Goal: Task Accomplishment & Management: Use online tool/utility

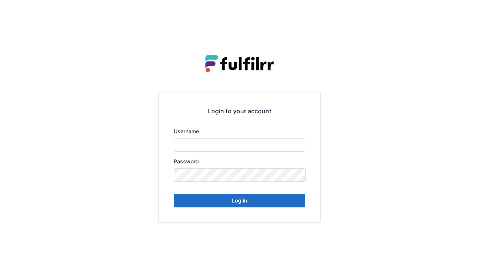
type input "******"
click at [251, 202] on button "Log in" at bounding box center [240, 201] width 132 height 14
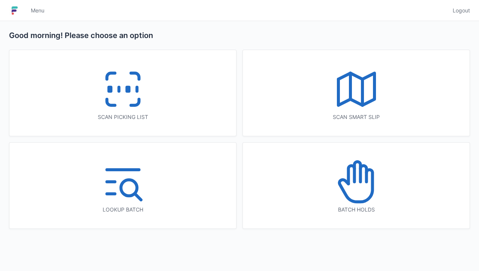
click at [127, 100] on icon at bounding box center [123, 89] width 48 height 48
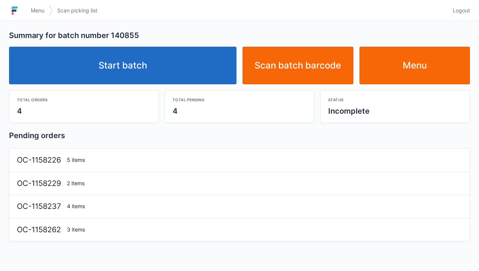
click at [174, 75] on link "Start batch" at bounding box center [123, 66] width 228 height 38
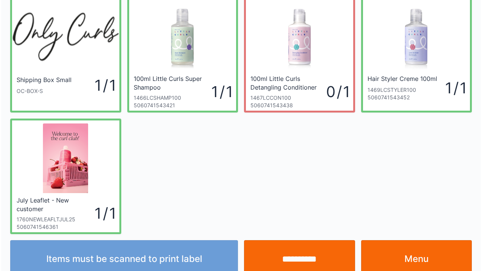
scroll to position [44, 0]
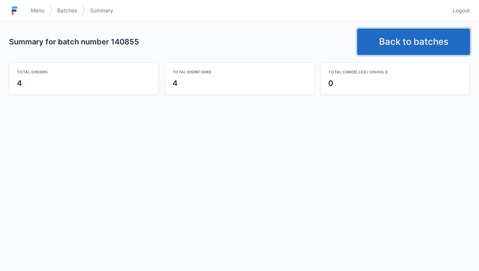
click at [418, 46] on link "Back to batches" at bounding box center [413, 42] width 113 height 26
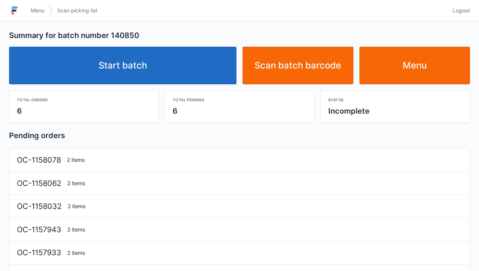
click at [182, 70] on link "Start batch" at bounding box center [123, 66] width 228 height 38
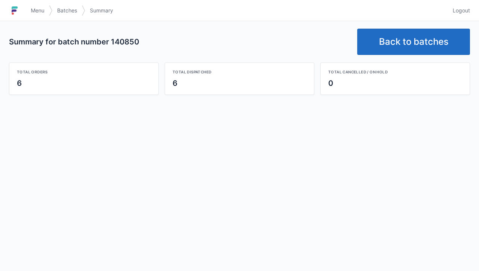
click at [399, 43] on link "Back to batches" at bounding box center [413, 42] width 113 height 26
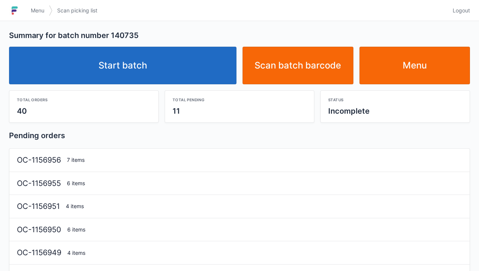
click at [187, 68] on link "Start batch" at bounding box center [123, 66] width 228 height 38
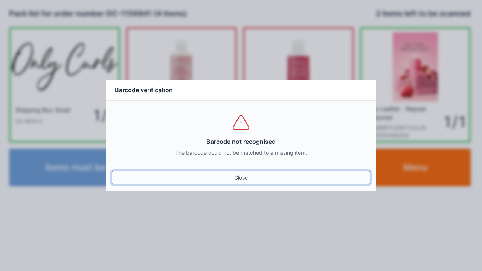
click at [247, 182] on link "Close" at bounding box center [241, 178] width 258 height 14
click at [240, 180] on link "Close" at bounding box center [241, 178] width 258 height 14
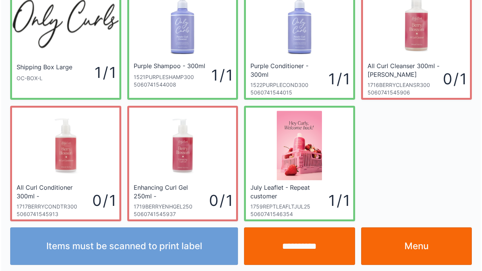
scroll to position [44, 0]
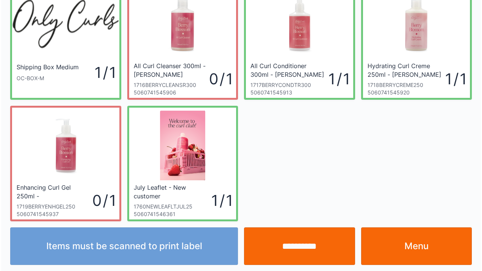
scroll to position [44, 0]
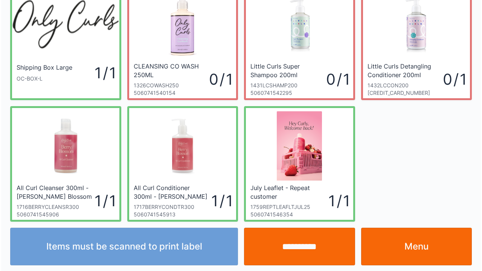
scroll to position [44, 0]
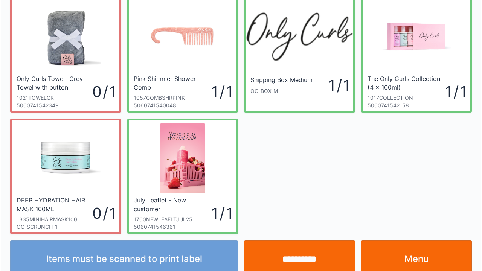
scroll to position [44, 0]
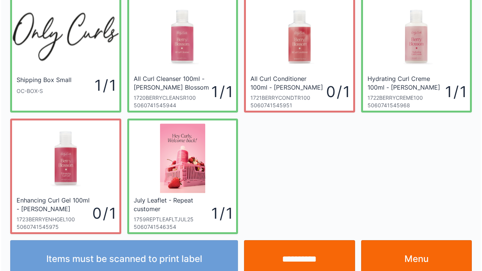
scroll to position [44, 0]
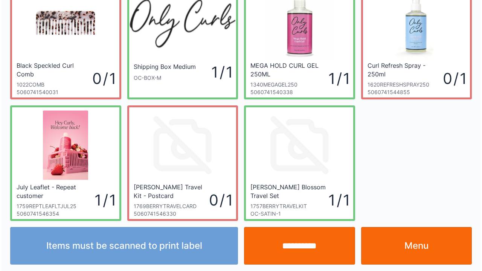
scroll to position [44, 0]
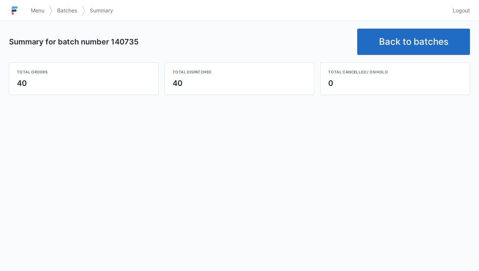
click at [416, 44] on link "Back to batches" at bounding box center [413, 42] width 113 height 26
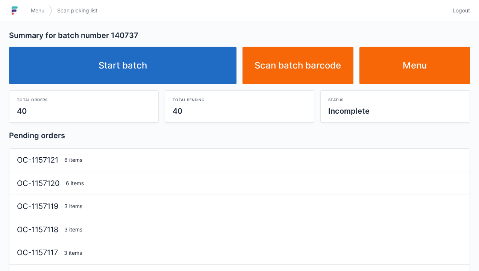
click at [173, 71] on link "Start batch" at bounding box center [123, 66] width 228 height 38
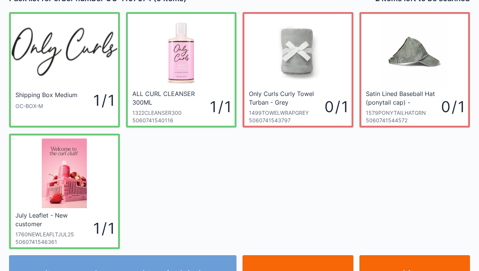
scroll to position [30, 0]
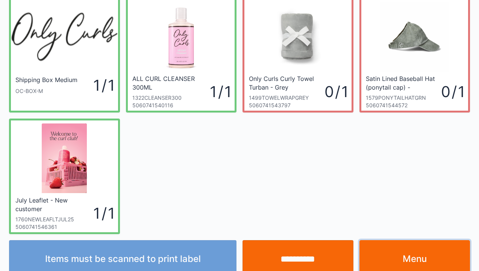
click at [388, 256] on link "Menu" at bounding box center [415, 259] width 111 height 38
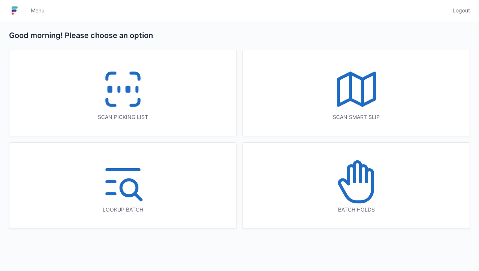
click at [124, 96] on icon at bounding box center [123, 89] width 48 height 48
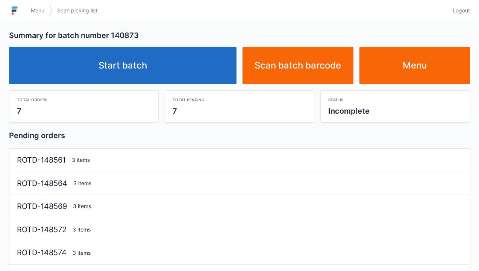
click at [190, 69] on link "Start batch" at bounding box center [123, 66] width 228 height 38
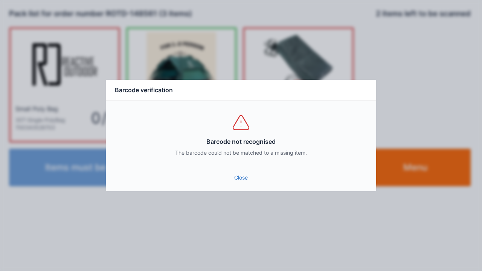
click at [259, 183] on link "Close" at bounding box center [241, 178] width 258 height 14
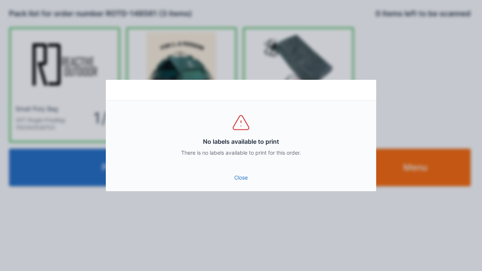
click at [249, 184] on link "Close" at bounding box center [241, 178] width 258 height 14
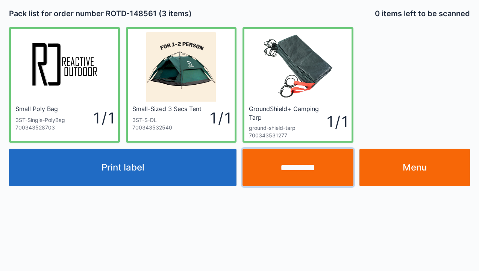
click at [325, 171] on input "**********" at bounding box center [298, 168] width 111 height 38
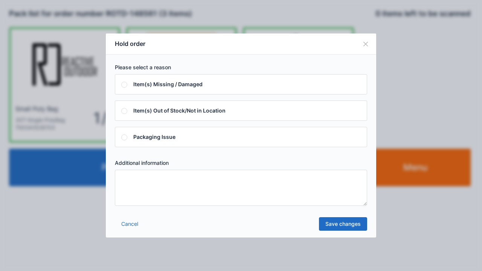
click at [229, 193] on textarea at bounding box center [241, 188] width 252 height 36
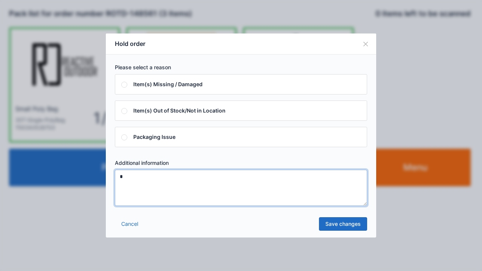
type textarea "*"
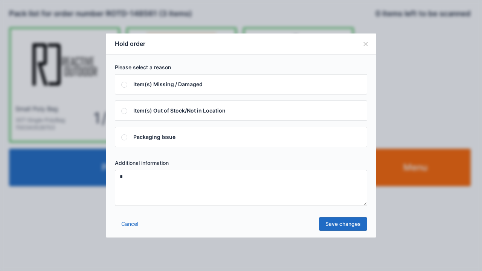
click at [354, 226] on link "Save changes" at bounding box center [343, 224] width 48 height 14
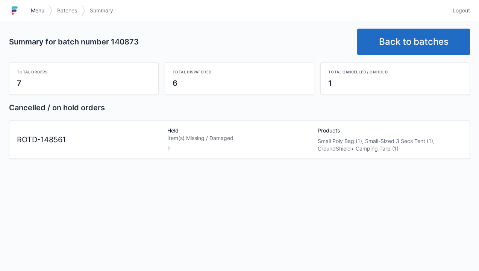
click at [36, 5] on link "Menu" at bounding box center [37, 11] width 23 height 14
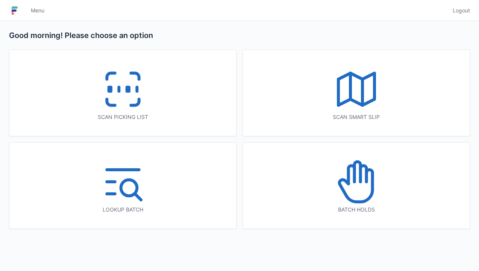
click at [375, 198] on icon at bounding box center [357, 182] width 48 height 48
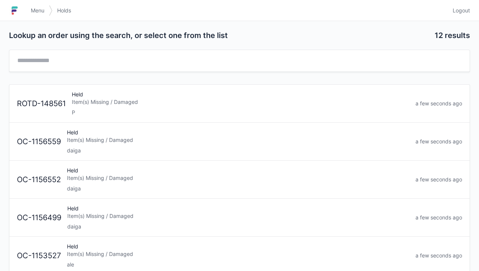
click at [125, 95] on div "Held Item(s) Missing / Damaged P" at bounding box center [241, 104] width 344 height 26
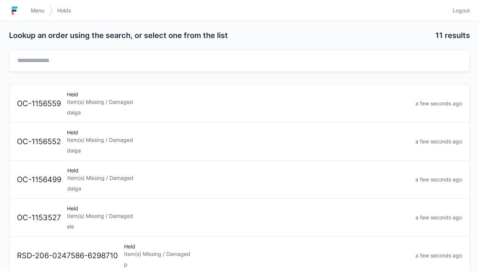
click at [40, 12] on span "Menu" at bounding box center [38, 11] width 14 height 8
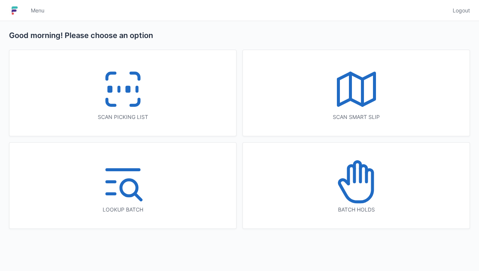
click at [99, 94] on icon at bounding box center [123, 89] width 48 height 48
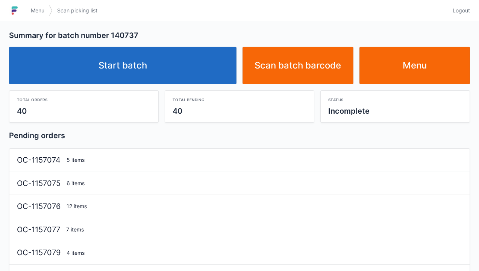
click at [174, 73] on link "Start batch" at bounding box center [123, 66] width 228 height 38
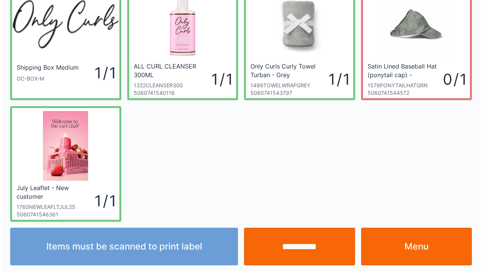
scroll to position [44, 0]
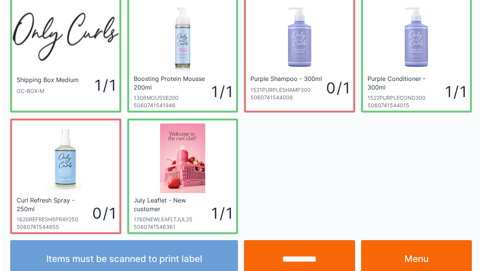
scroll to position [44, 0]
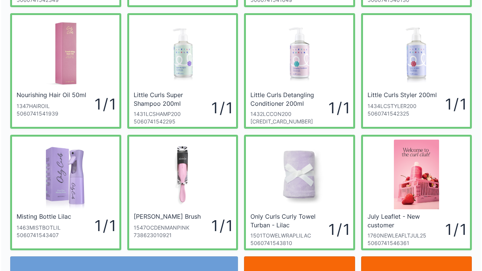
scroll to position [151, 0]
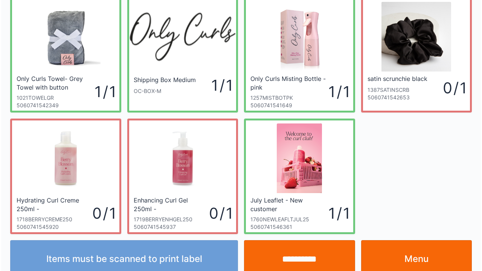
scroll to position [44, 0]
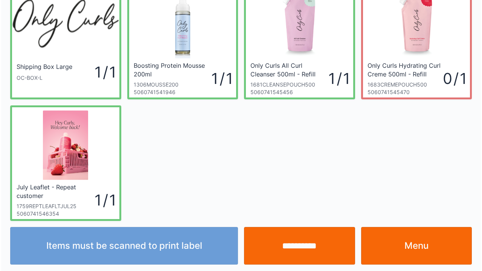
scroll to position [44, 0]
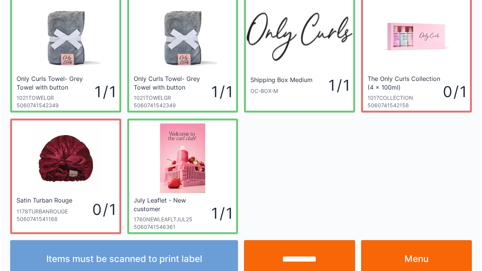
scroll to position [44, 0]
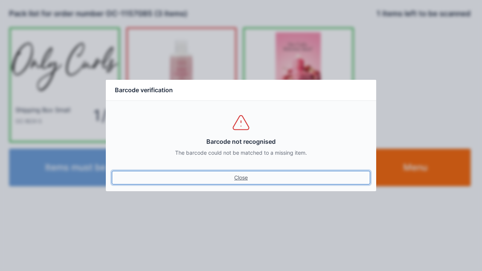
click at [244, 178] on link "Close" at bounding box center [241, 178] width 258 height 14
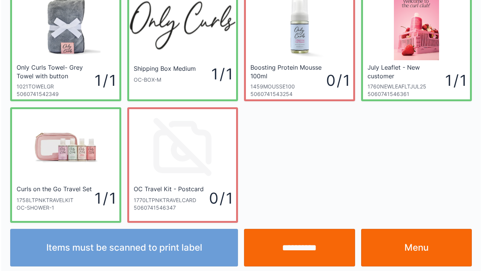
scroll to position [44, 0]
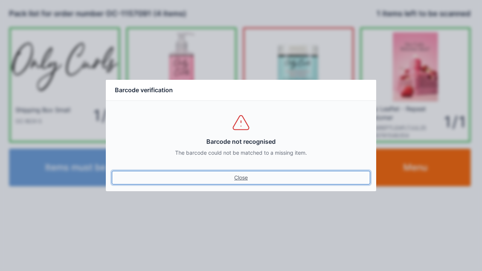
click at [249, 183] on link "Close" at bounding box center [241, 178] width 258 height 14
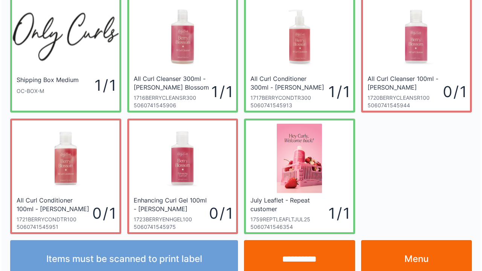
scroll to position [44, 0]
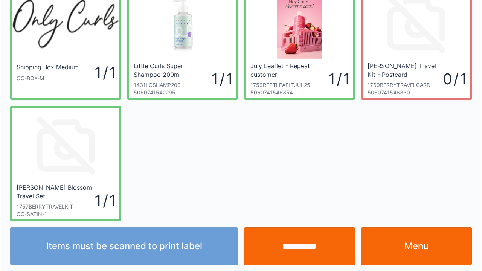
scroll to position [44, 0]
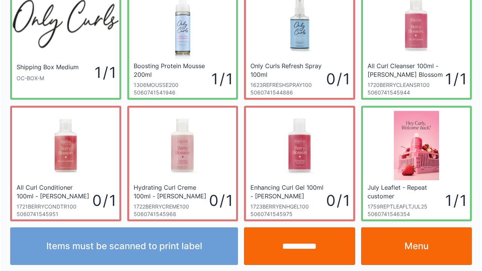
scroll to position [44, 0]
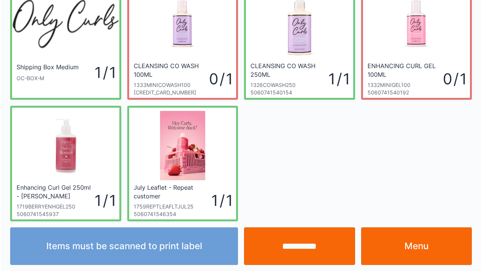
scroll to position [44, 0]
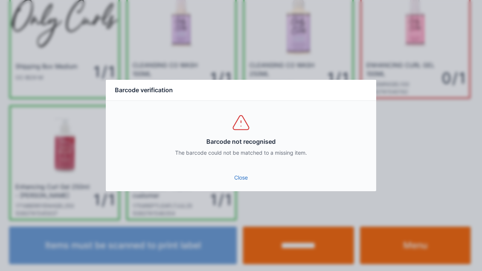
click at [249, 189] on div "Close" at bounding box center [241, 180] width 270 height 23
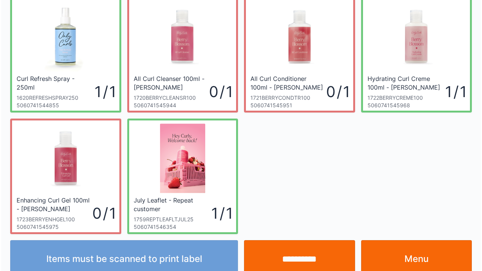
scroll to position [44, 0]
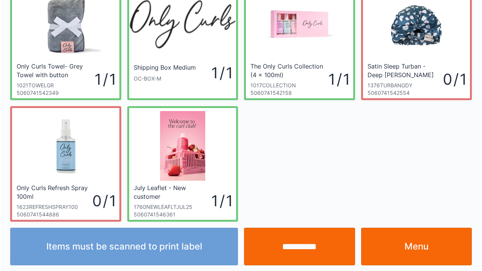
scroll to position [44, 0]
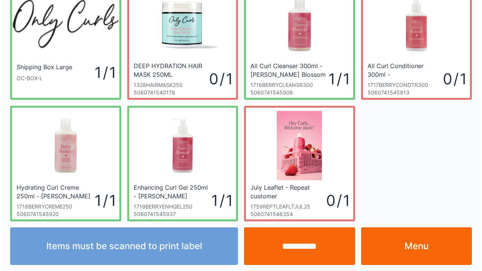
scroll to position [44, 0]
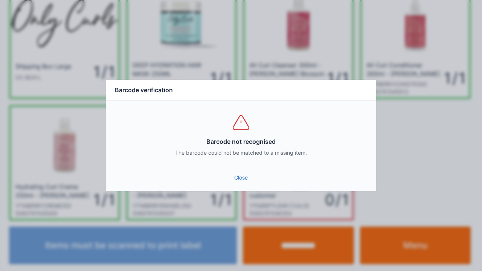
click at [251, 184] on link "Close" at bounding box center [241, 178] width 258 height 14
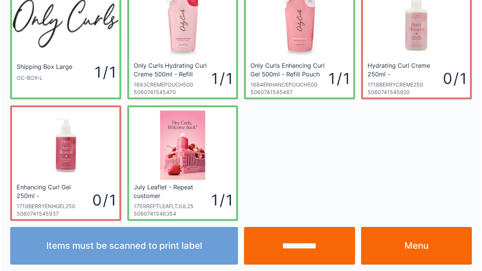
scroll to position [44, 0]
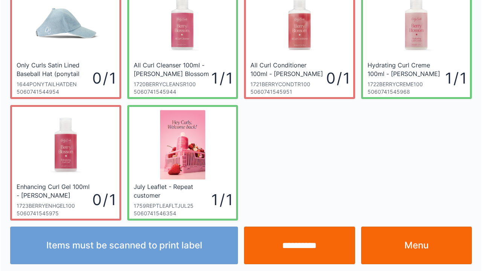
scroll to position [44, 0]
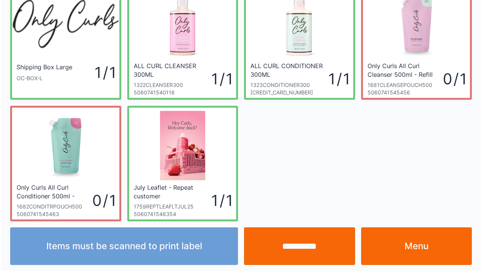
scroll to position [44, 0]
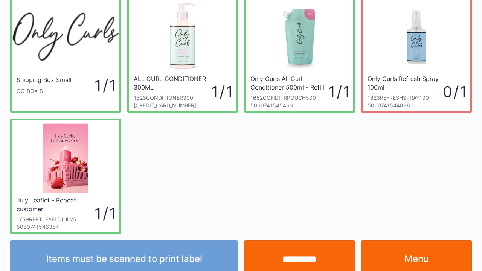
scroll to position [44, 0]
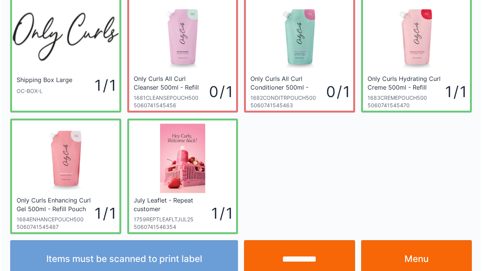
scroll to position [44, 0]
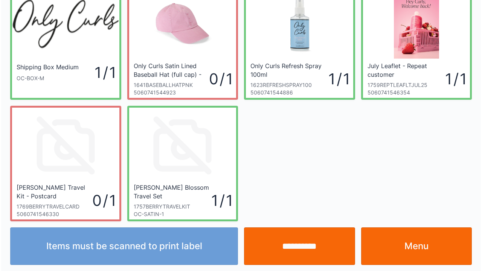
scroll to position [44, 0]
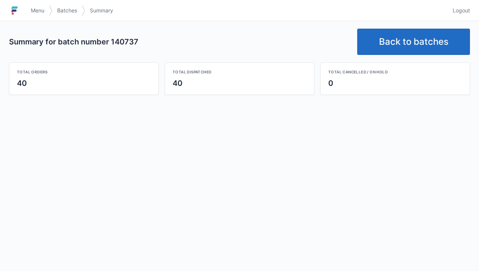
click at [401, 49] on link "Back to batches" at bounding box center [413, 42] width 113 height 26
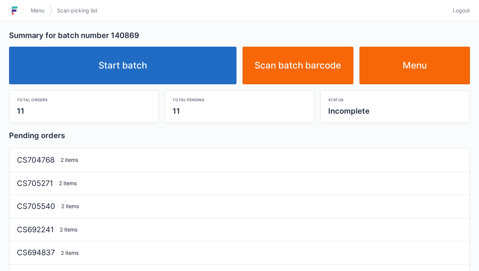
click at [156, 73] on link "Start batch" at bounding box center [123, 66] width 228 height 38
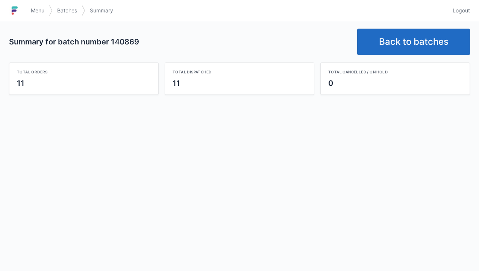
click at [424, 48] on link "Back to batches" at bounding box center [413, 42] width 113 height 26
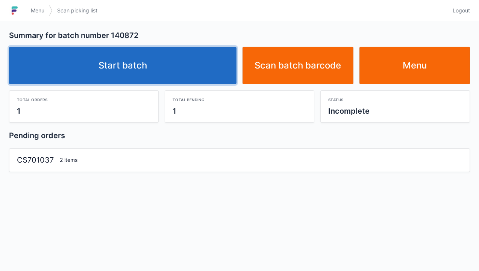
click at [186, 64] on link "Start batch" at bounding box center [123, 66] width 228 height 38
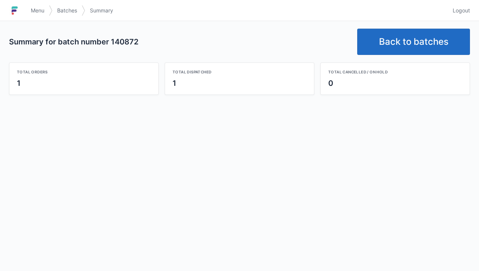
click at [405, 51] on link "Back to batches" at bounding box center [413, 42] width 113 height 26
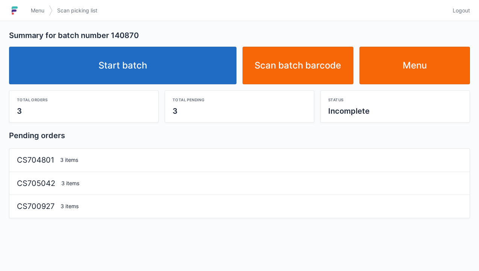
click at [174, 75] on link "Start batch" at bounding box center [123, 66] width 228 height 38
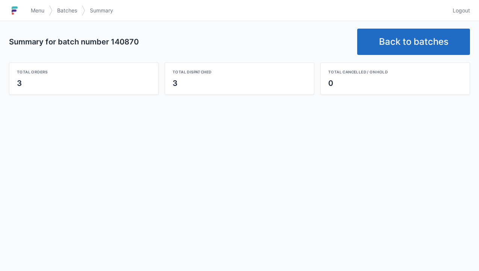
click at [399, 38] on link "Back to batches" at bounding box center [413, 42] width 113 height 26
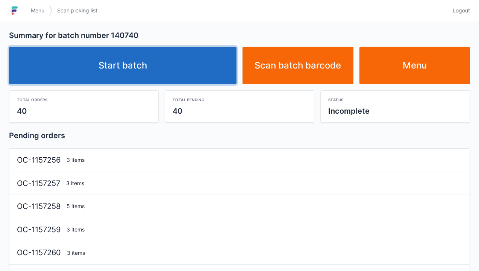
click at [183, 67] on link "Start batch" at bounding box center [123, 66] width 228 height 38
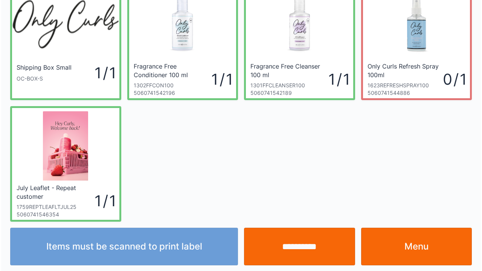
scroll to position [44, 0]
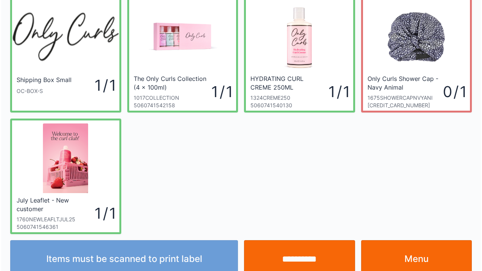
scroll to position [44, 0]
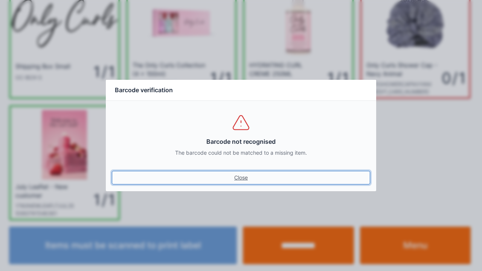
click at [255, 178] on link "Close" at bounding box center [241, 178] width 258 height 14
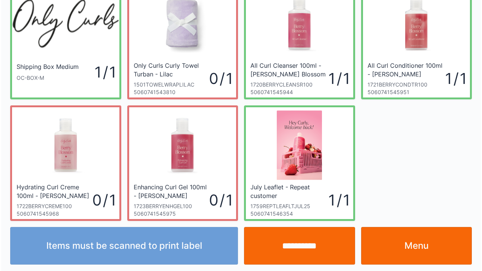
scroll to position [44, 0]
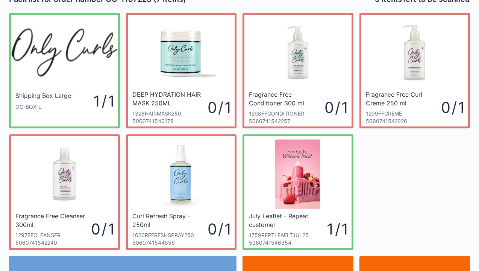
scroll to position [15, 0]
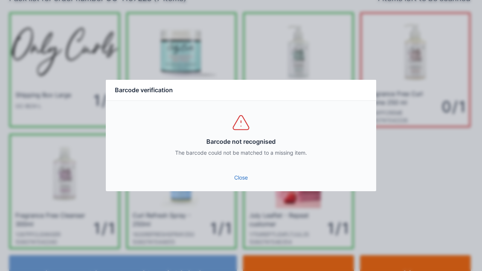
click at [239, 171] on link "Close" at bounding box center [241, 178] width 258 height 14
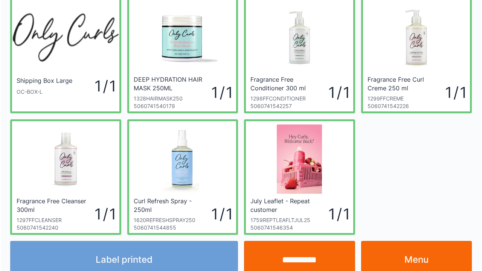
scroll to position [30, 0]
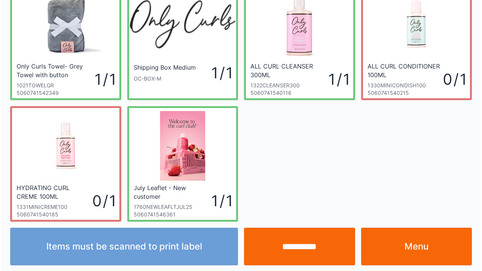
scroll to position [44, 0]
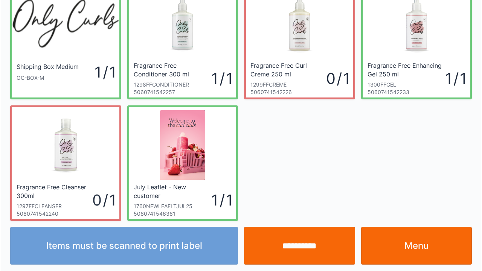
scroll to position [44, 0]
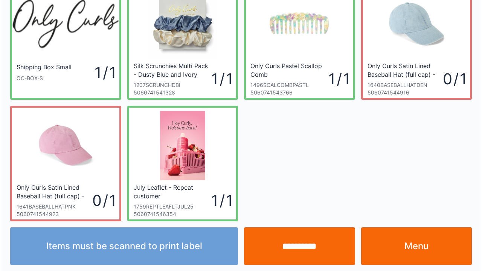
scroll to position [44, 0]
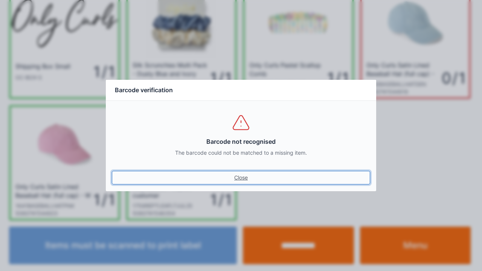
click at [242, 178] on link "Close" at bounding box center [241, 178] width 258 height 14
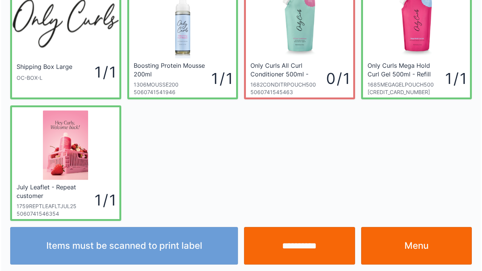
scroll to position [44, 0]
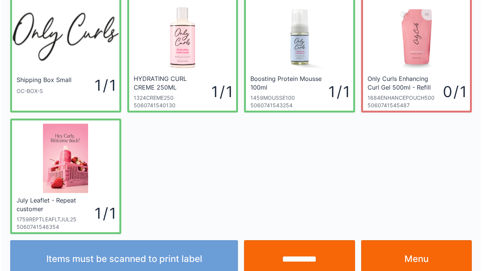
scroll to position [44, 0]
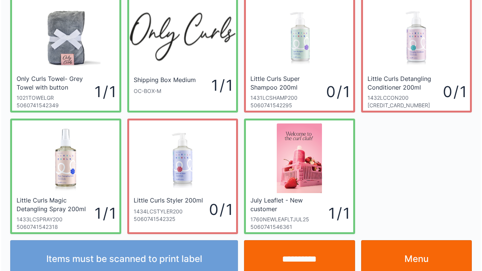
scroll to position [44, 0]
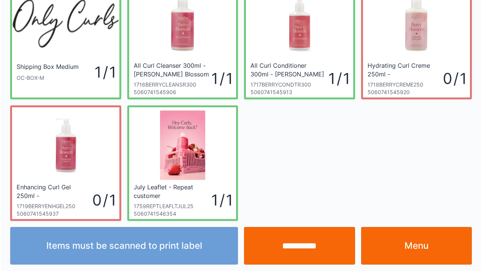
scroll to position [44, 0]
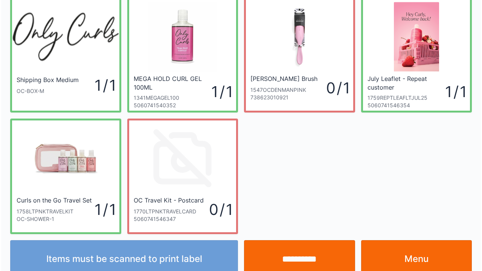
scroll to position [44, 0]
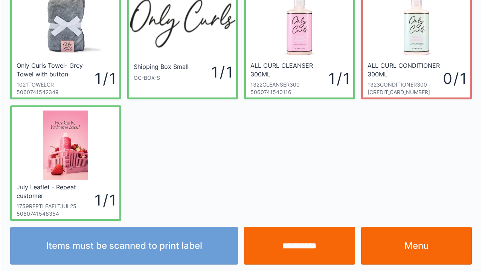
scroll to position [44, 0]
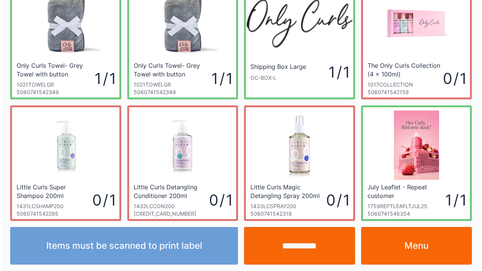
scroll to position [44, 0]
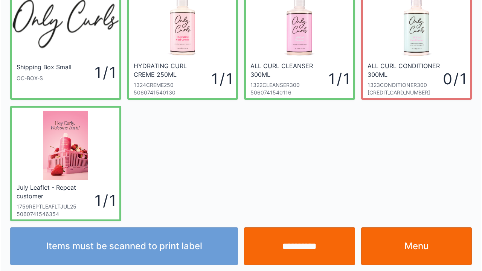
scroll to position [44, 0]
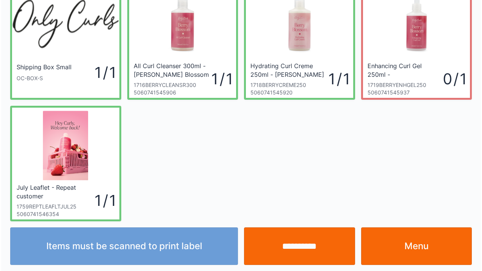
scroll to position [44, 0]
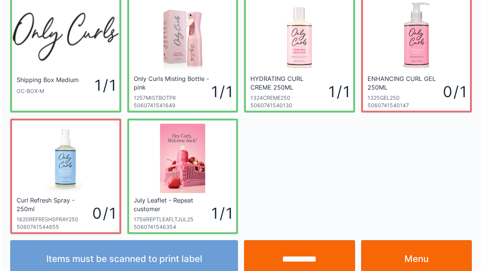
scroll to position [44, 0]
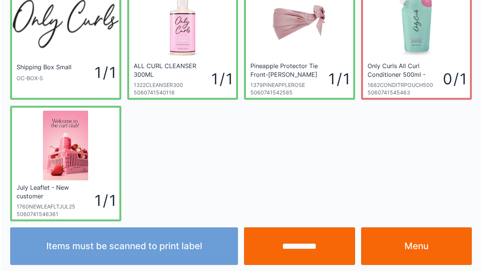
scroll to position [44, 0]
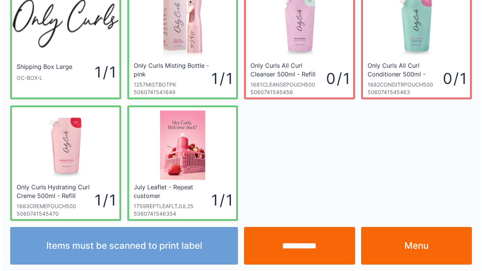
scroll to position [44, 0]
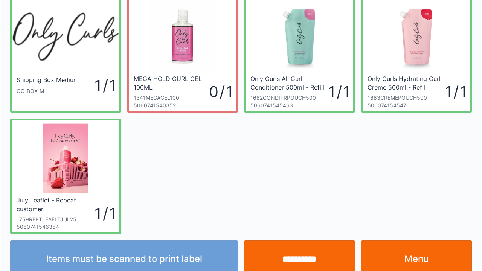
scroll to position [44, 0]
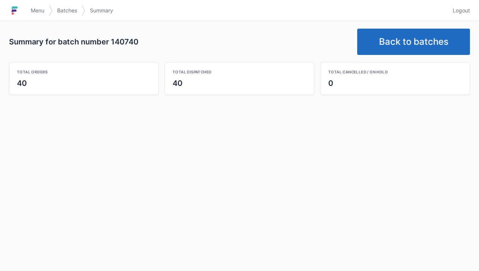
click at [225, 188] on div "Summary for batch number 140740 Back to batches Total orders 40 Total dispatche…" at bounding box center [239, 146] width 479 height 250
